Goal: Transaction & Acquisition: Purchase product/service

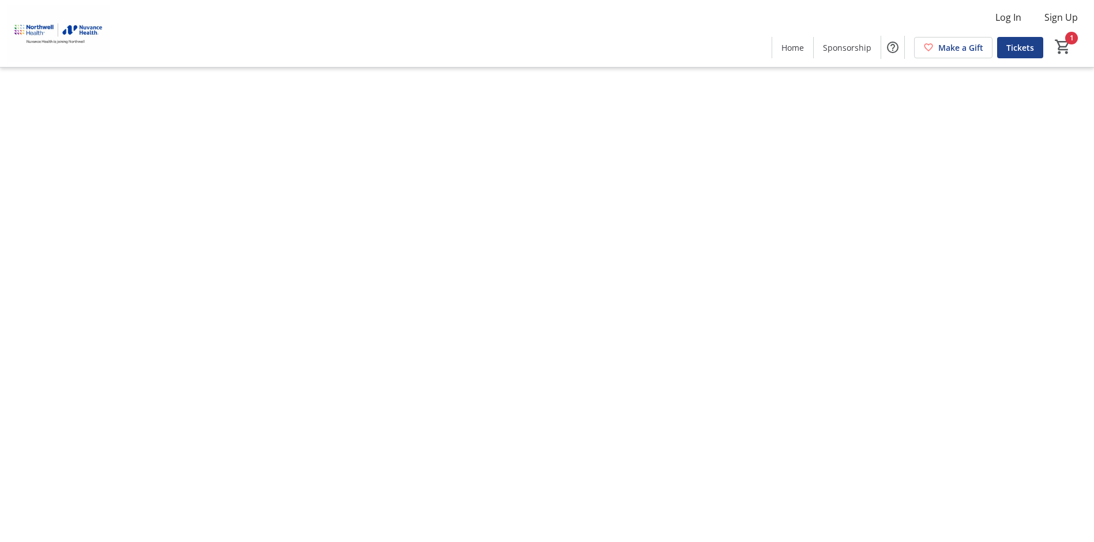
type input "1"
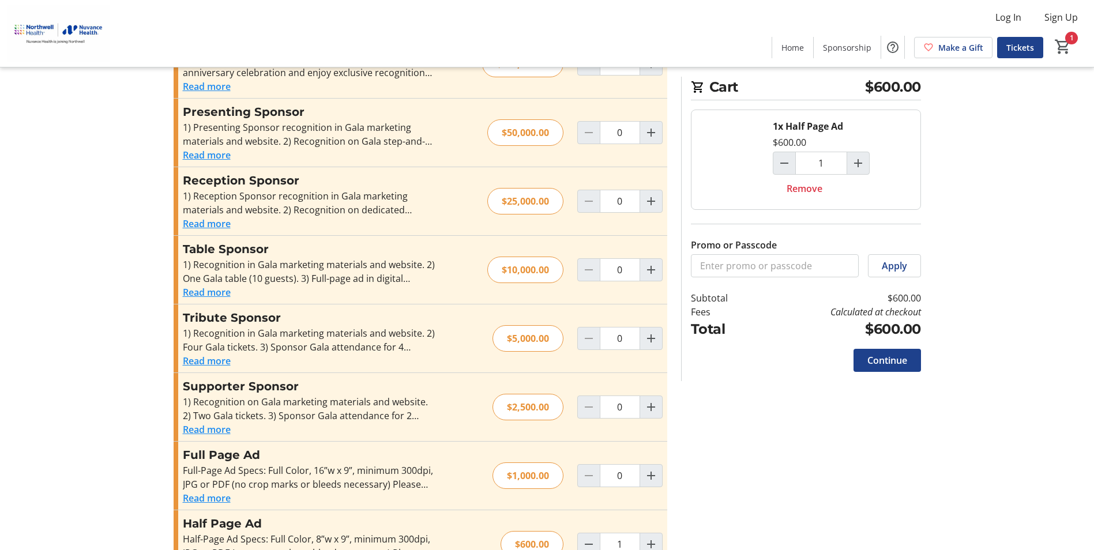
scroll to position [272, 0]
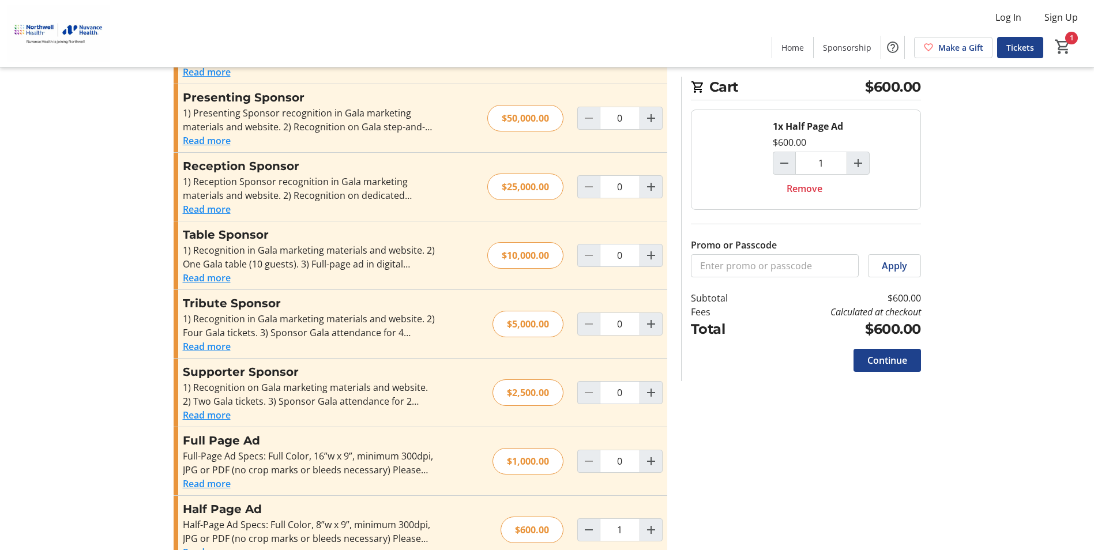
click at [221, 534] on button "Read more" at bounding box center [207, 553] width 48 height 14
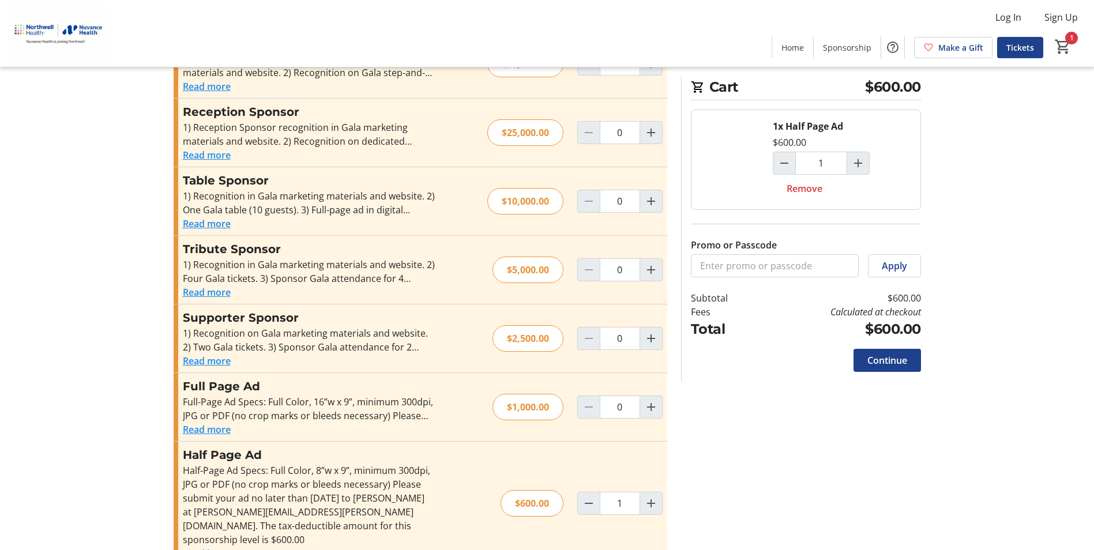
scroll to position [328, 0]
click at [226, 445] on h3 "Half Page Ad" at bounding box center [309, 453] width 252 height 17
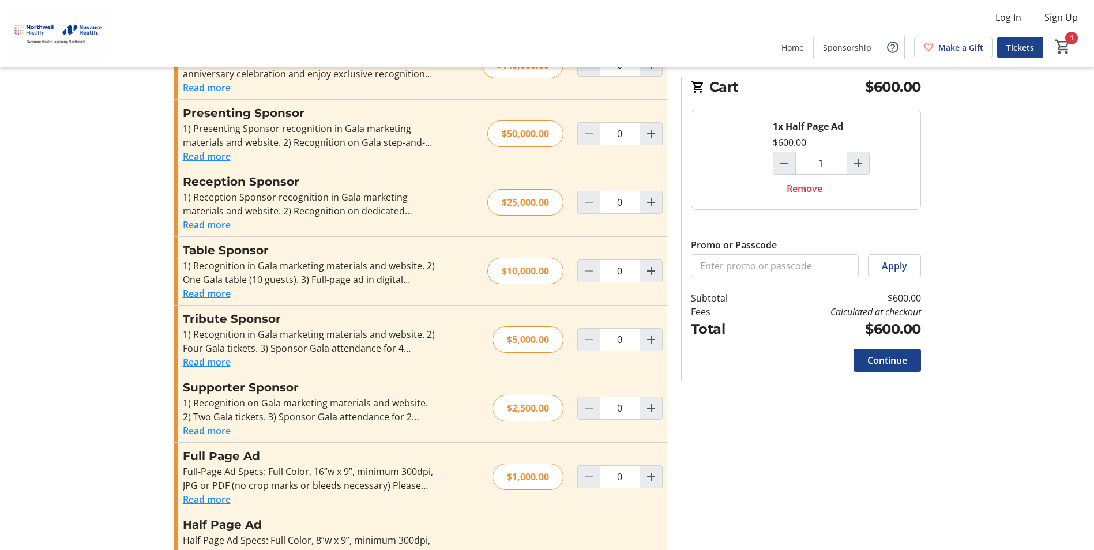
scroll to position [97, 0]
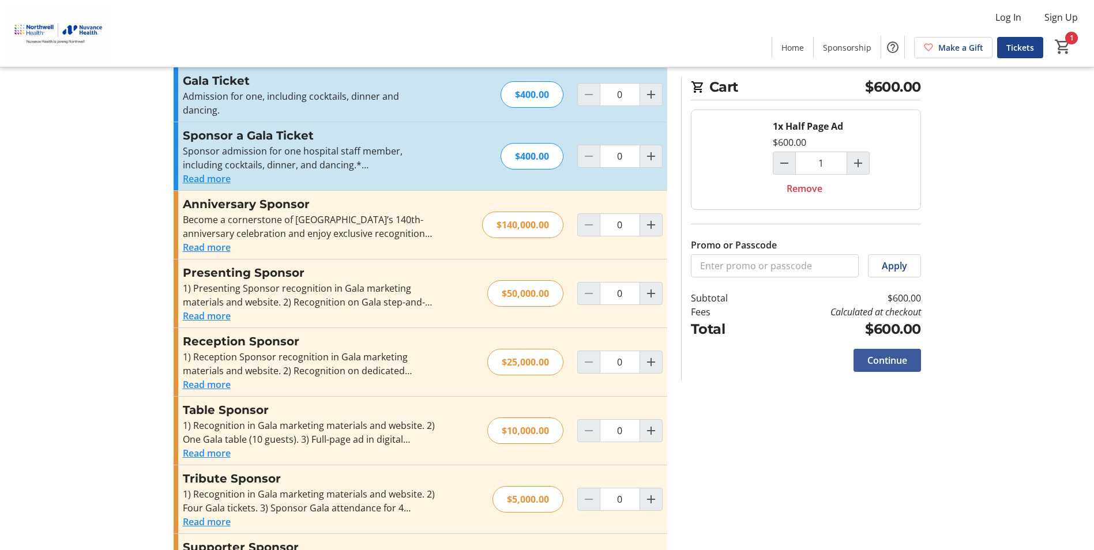
click at [876, 366] on span "Continue" at bounding box center [888, 361] width 40 height 14
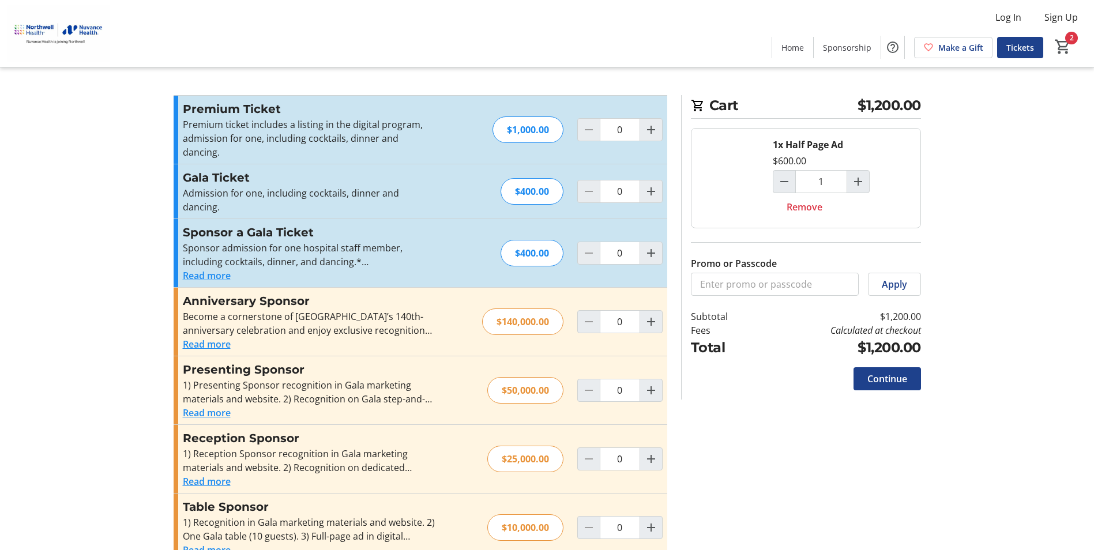
type input "2"
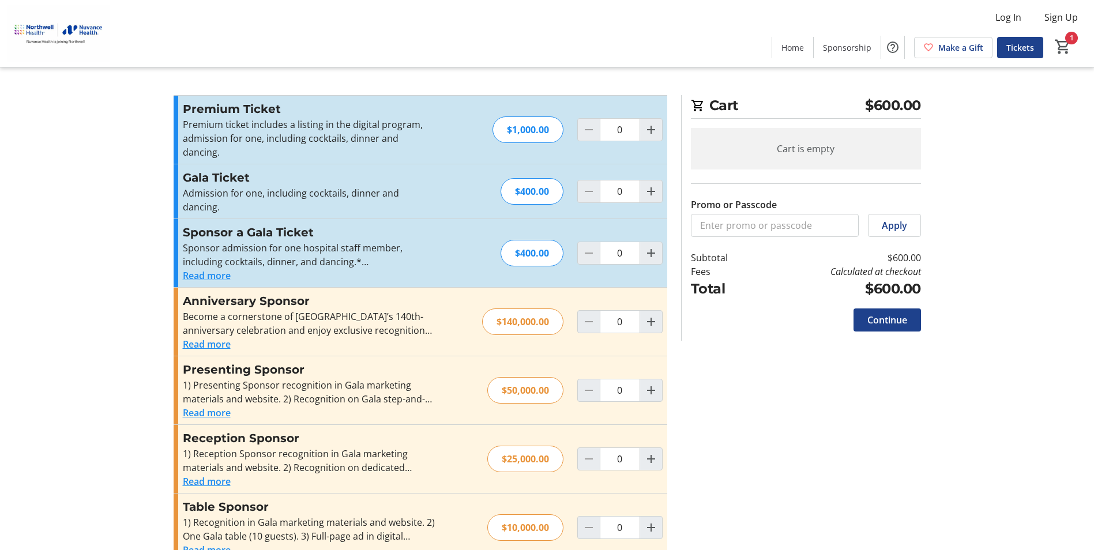
type input "1"
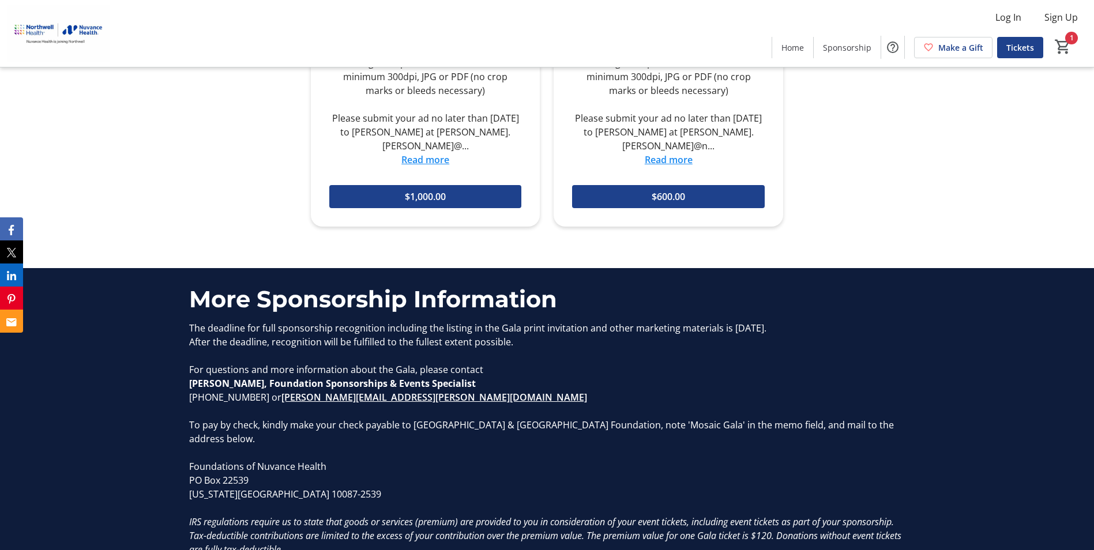
scroll to position [1500, 0]
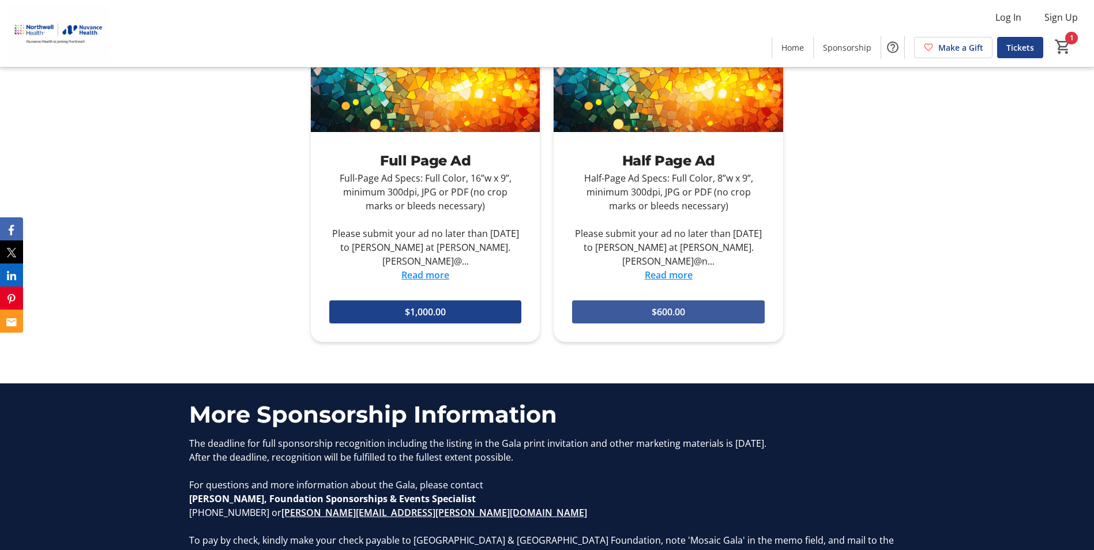
click at [668, 312] on span "$600.00" at bounding box center [668, 312] width 33 height 14
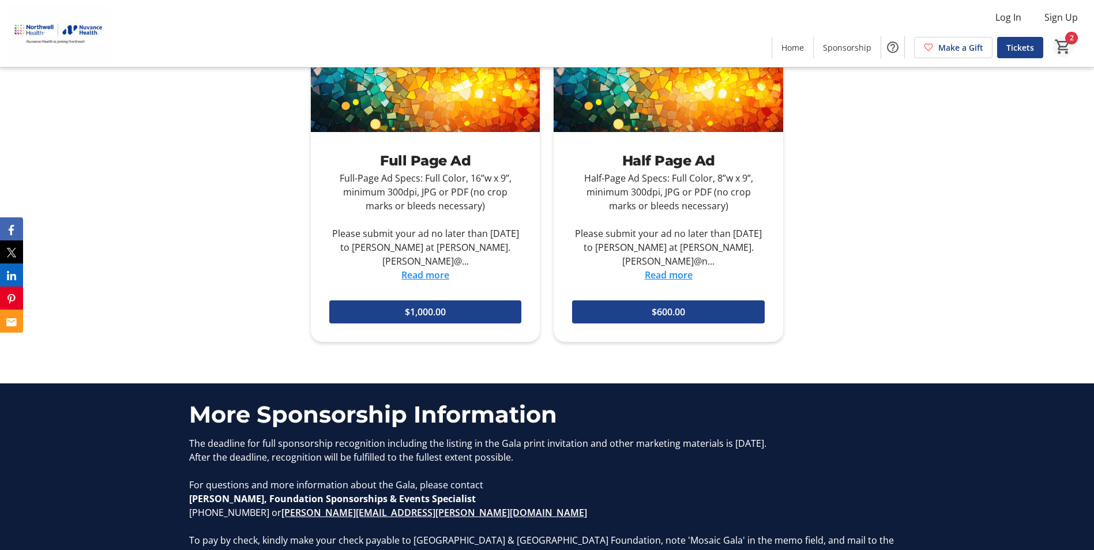
click at [1068, 40] on mat-icon "2" at bounding box center [1063, 46] width 17 height 17
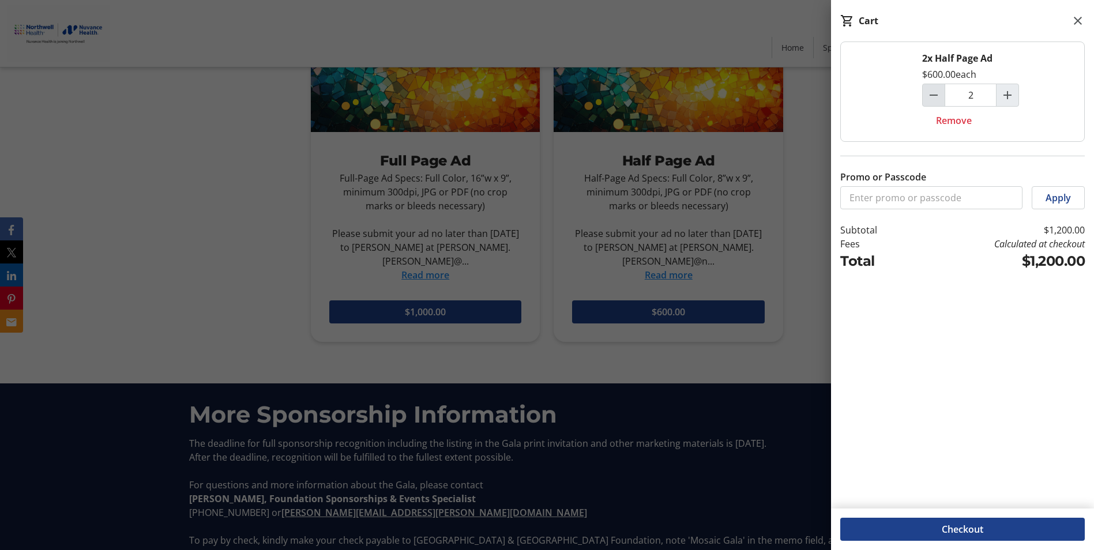
click at [940, 97] on mat-icon "Decrement by one" at bounding box center [934, 95] width 14 height 14
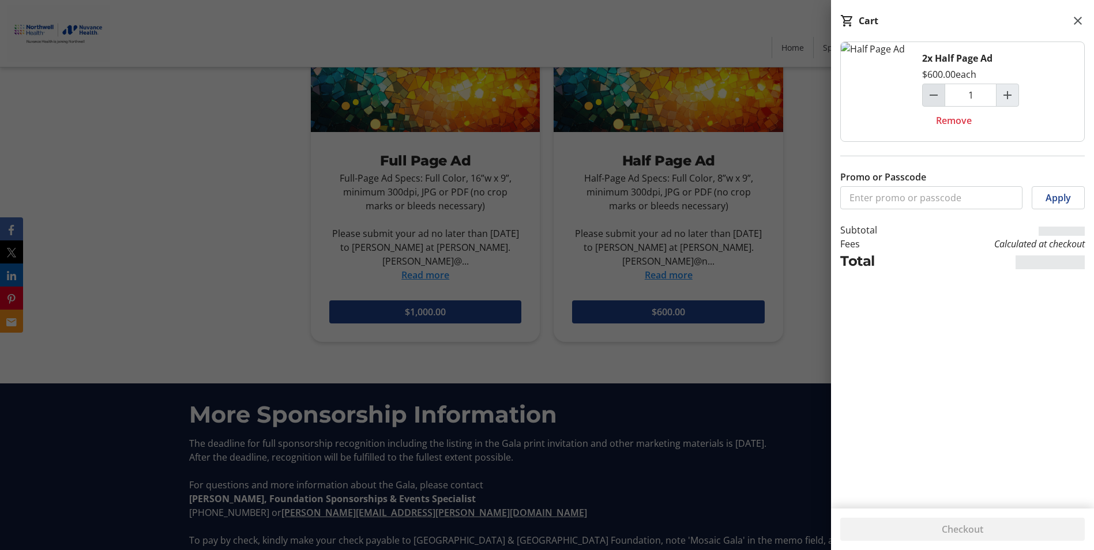
click at [940, 97] on mat-icon "Decrement by one" at bounding box center [934, 95] width 14 height 14
type input "0"
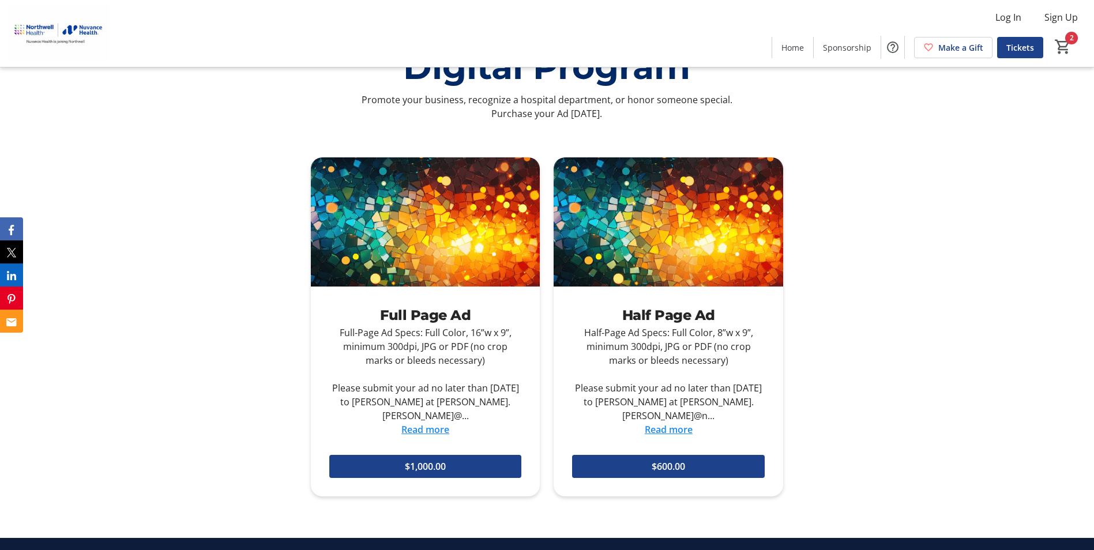
scroll to position [1558, 0]
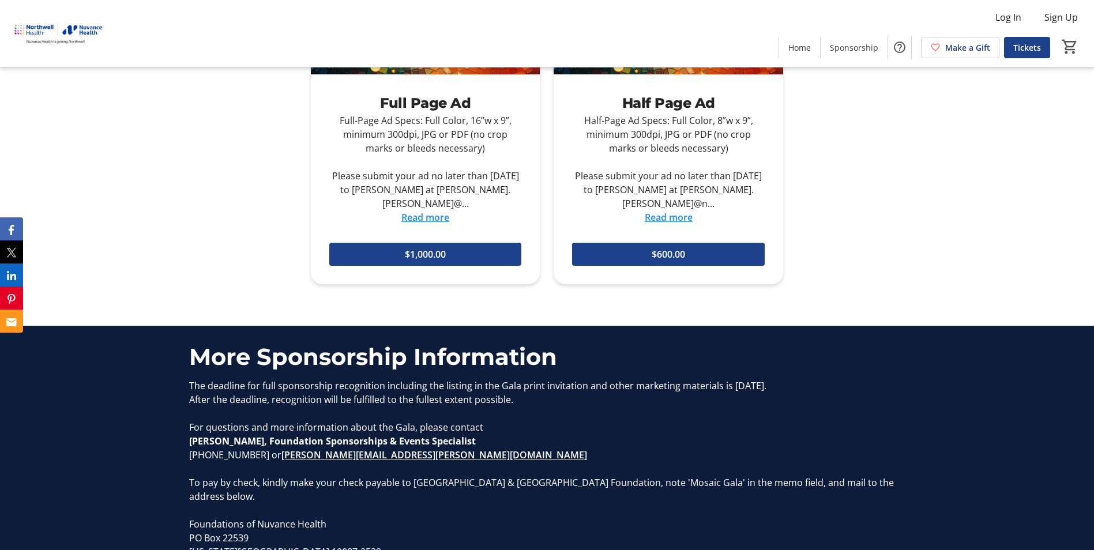
click at [665, 188] on div "Half-Page Ad Specs: Full Color, 8”w x 9”, minimum 300dpi, JPG or PDF (no crop m…" at bounding box center [668, 162] width 193 height 97
click at [685, 249] on span "$600.00" at bounding box center [668, 254] width 33 height 14
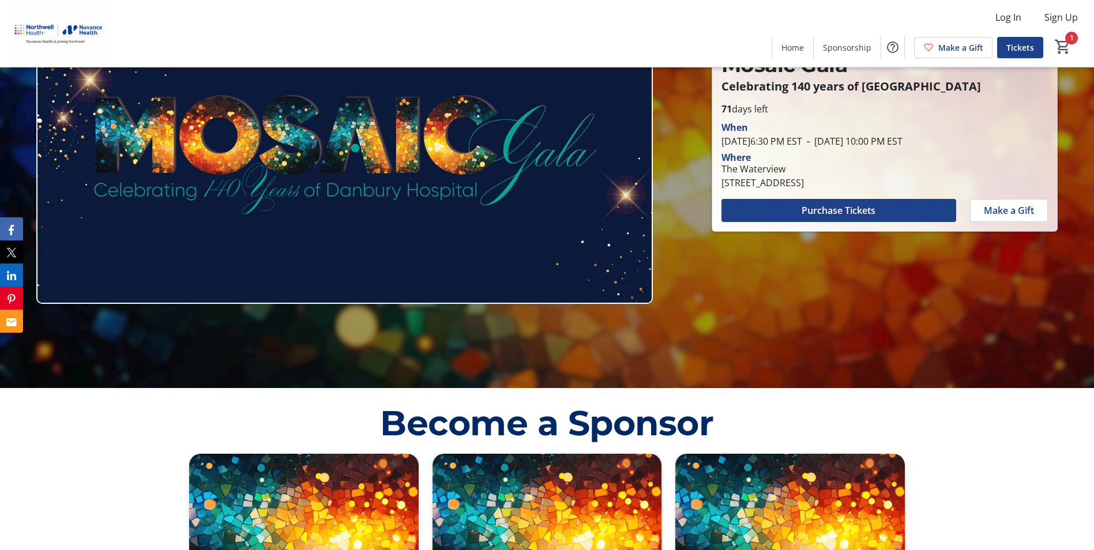
scroll to position [0, 0]
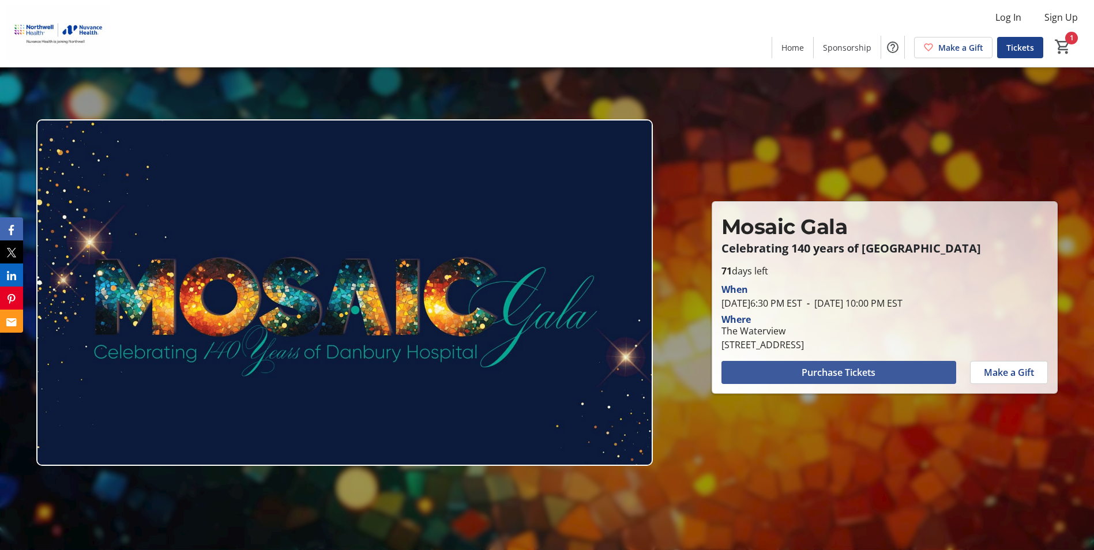
click at [860, 371] on span "Purchase Tickets" at bounding box center [839, 373] width 74 height 14
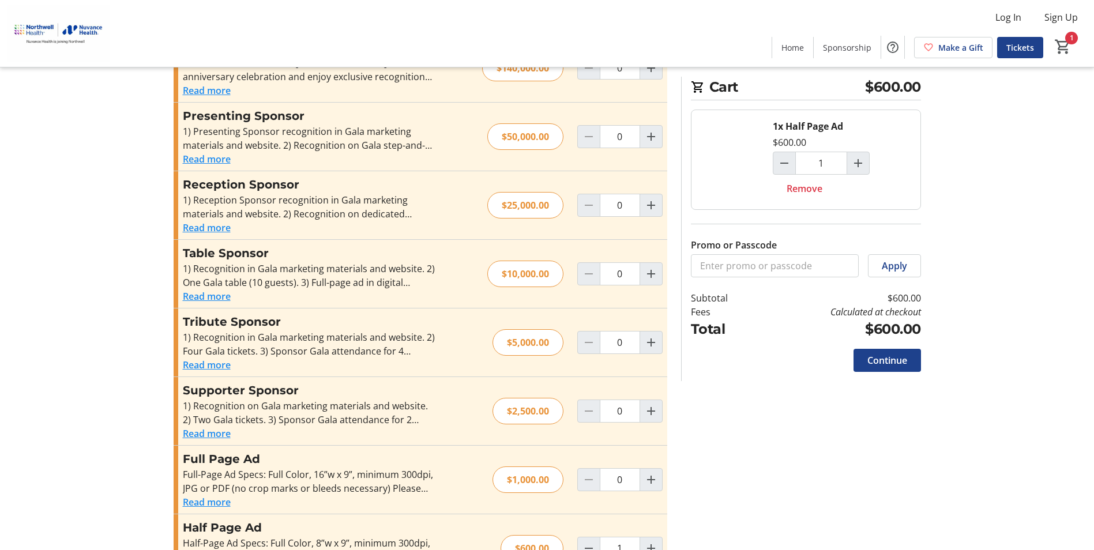
scroll to position [272, 0]
